Goal: Navigation & Orientation: Find specific page/section

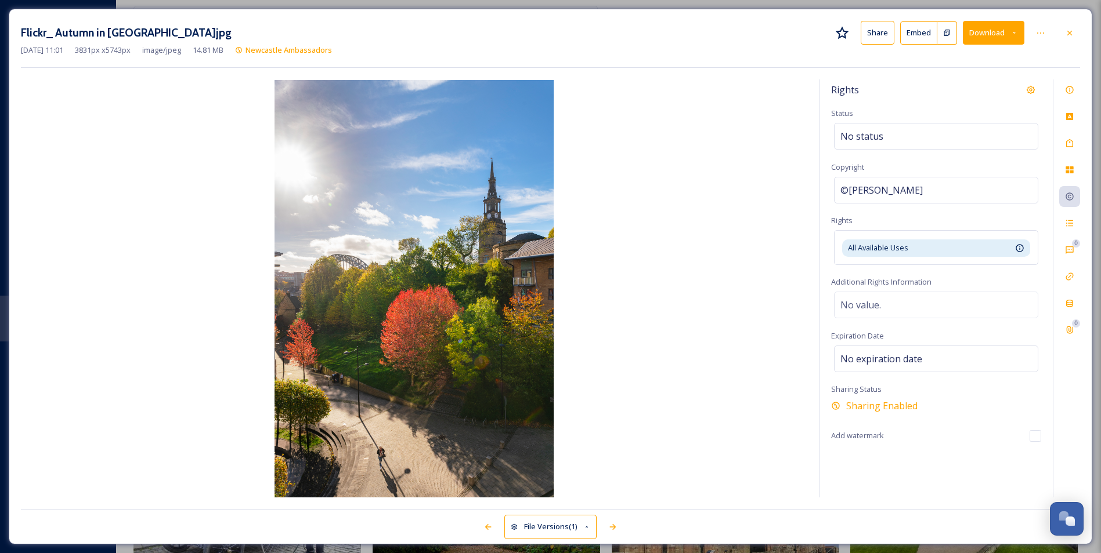
scroll to position [435, 0]
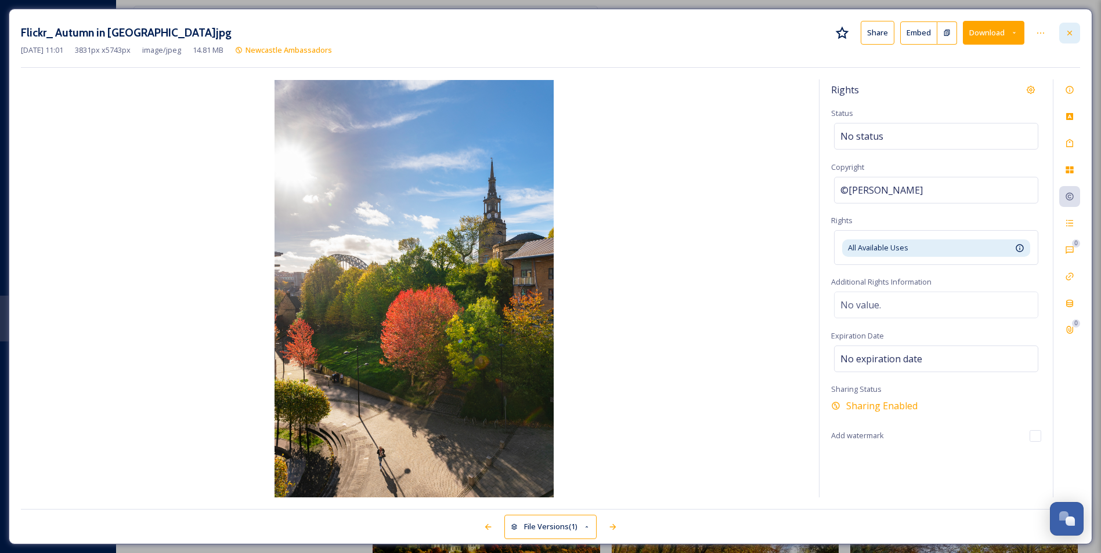
click at [1068, 31] on icon at bounding box center [1069, 32] width 9 height 9
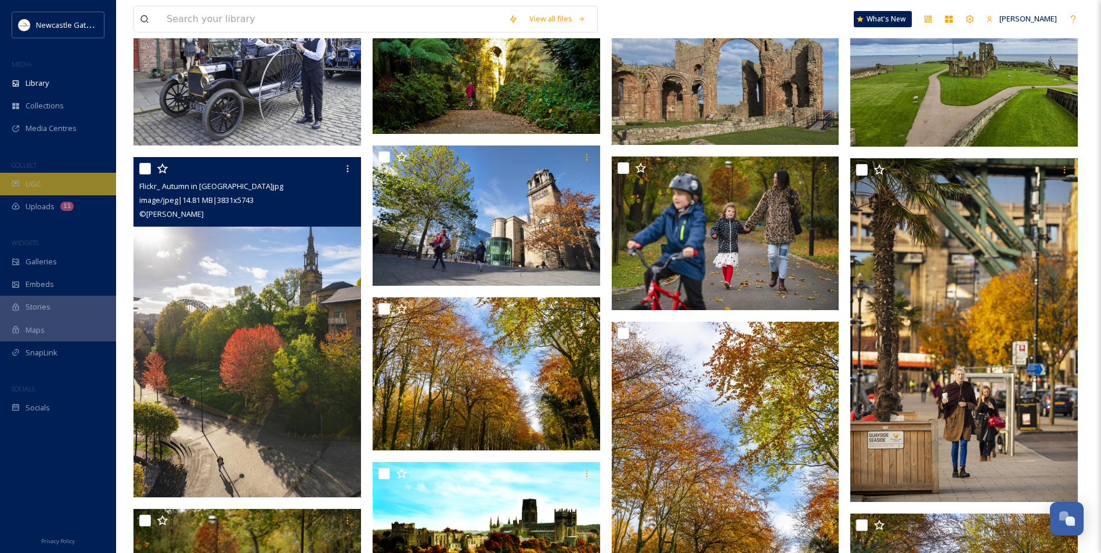
click at [34, 181] on span "UGC" at bounding box center [34, 184] width 16 height 11
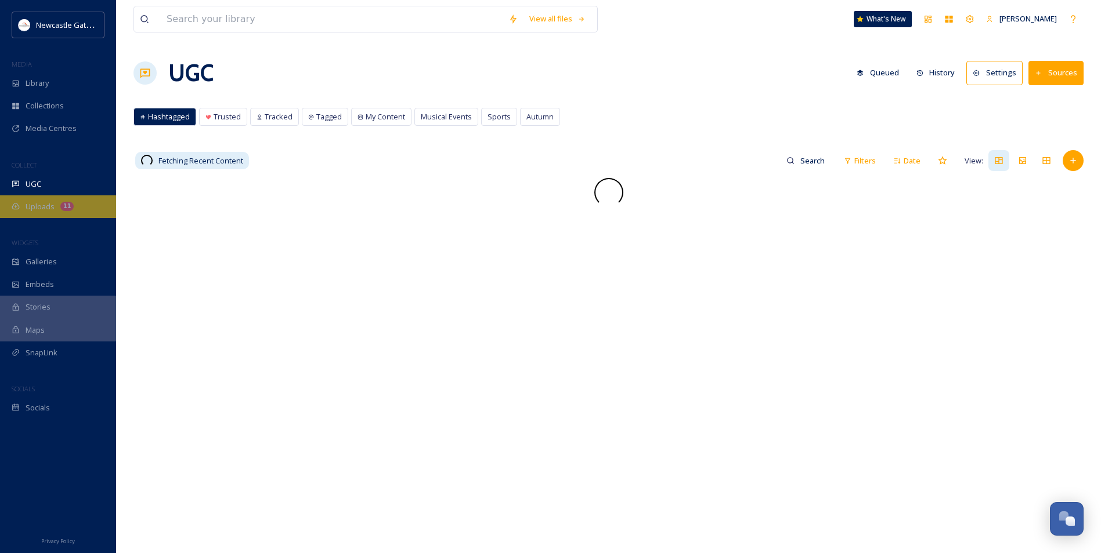
click at [44, 208] on span "Uploads" at bounding box center [40, 206] width 29 height 11
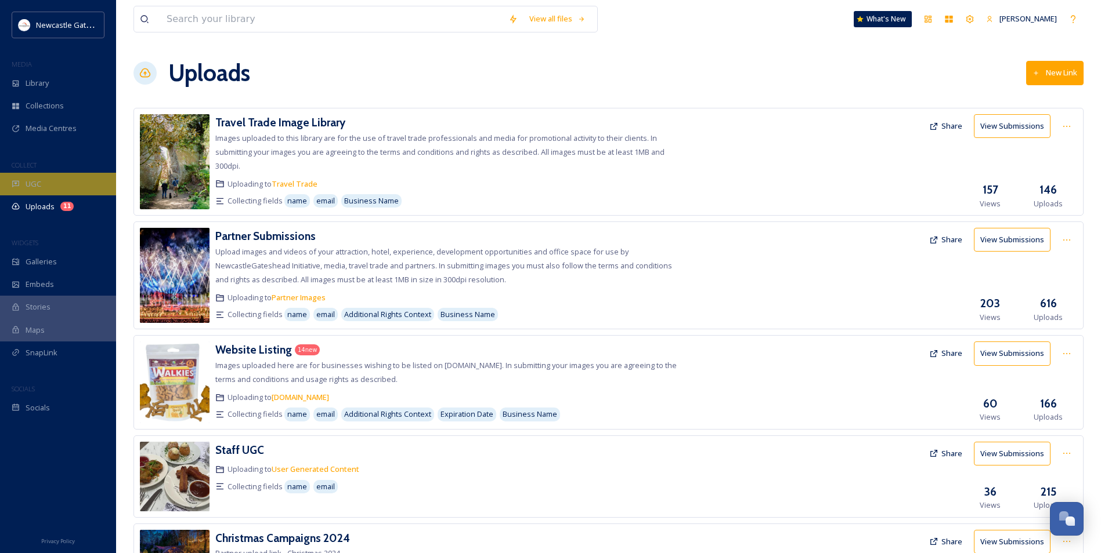
click at [41, 186] on div "UGC" at bounding box center [58, 184] width 116 height 23
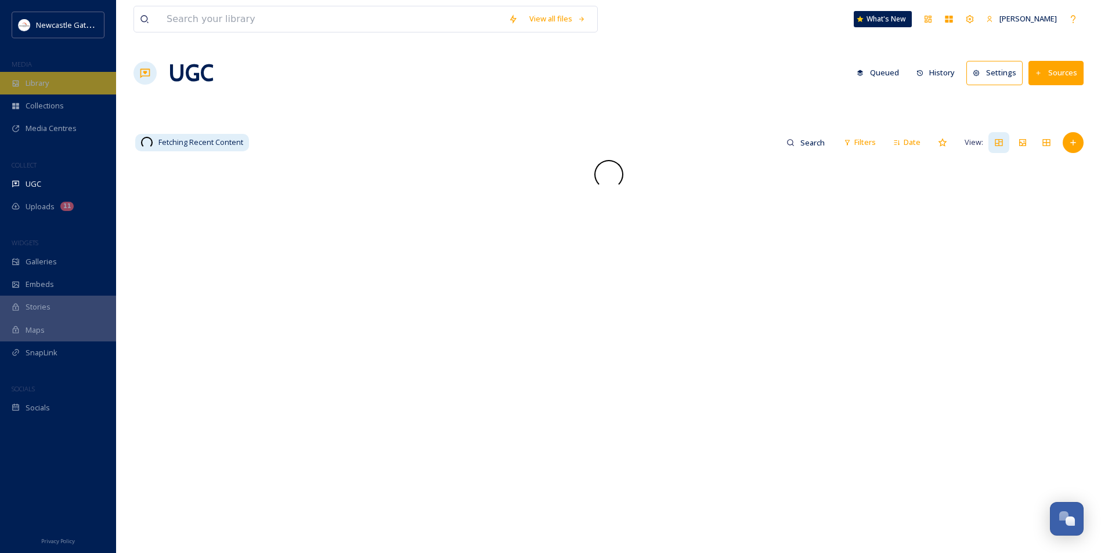
click at [35, 85] on span "Library" at bounding box center [37, 83] width 23 height 11
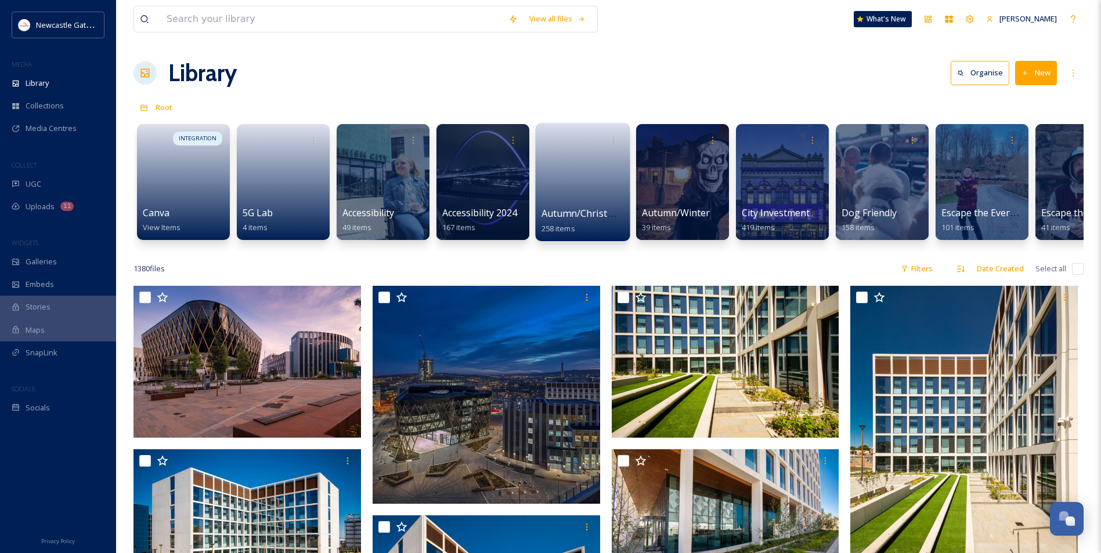
click at [584, 178] on link at bounding box center [582, 178] width 83 height 56
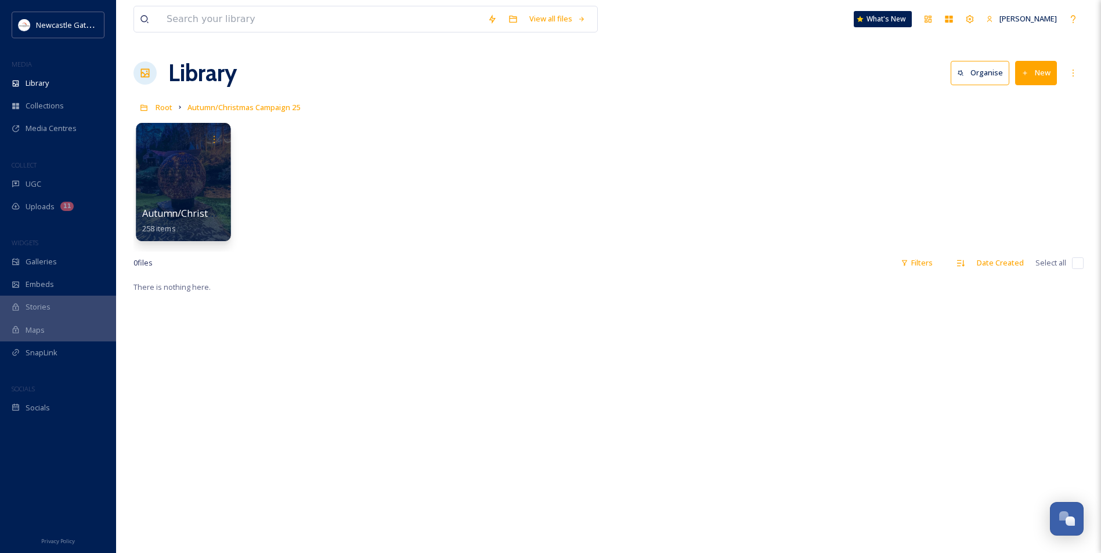
click at [169, 205] on div at bounding box center [183, 182] width 95 height 118
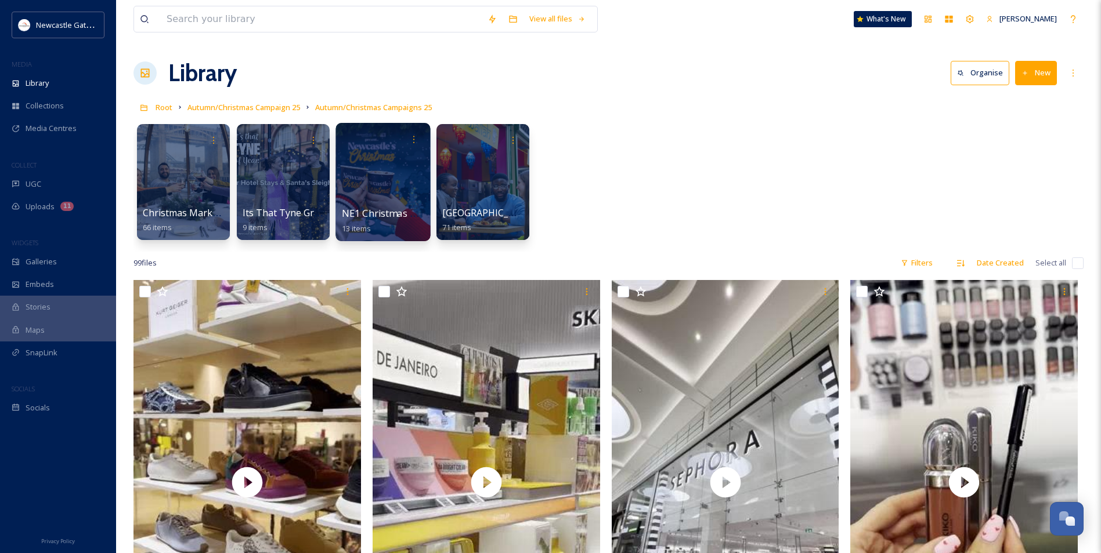
click at [377, 196] on div at bounding box center [382, 182] width 95 height 118
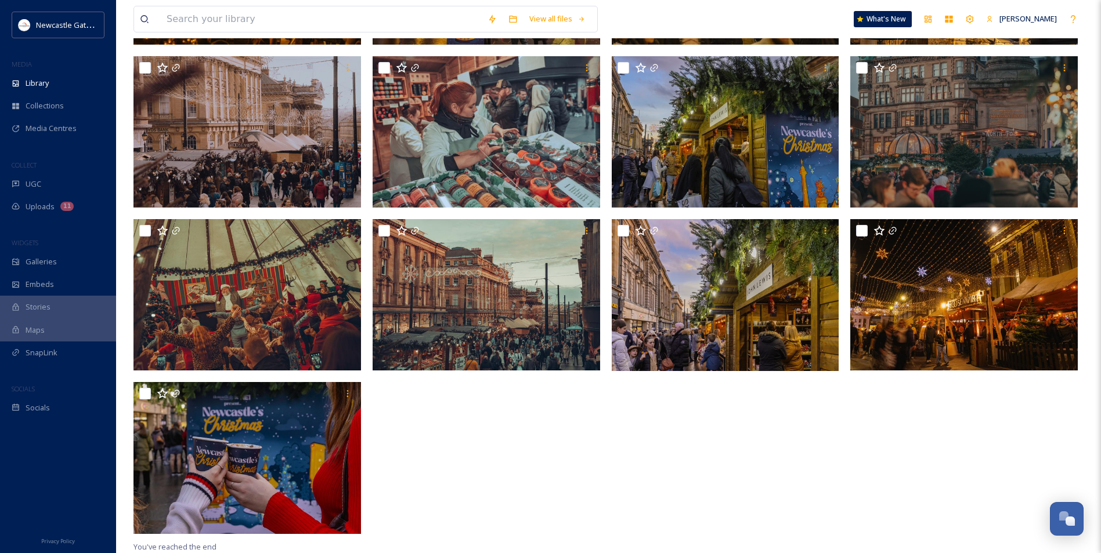
scroll to position [266, 0]
